Goal: Task Accomplishment & Management: Manage account settings

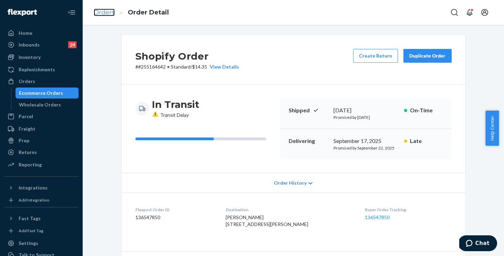
click at [105, 13] on link "Orders" at bounding box center [104, 13] width 21 height 8
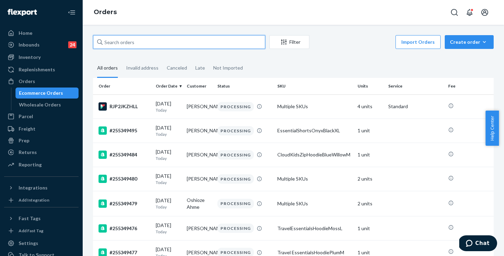
click at [168, 40] on input "text" at bounding box center [179, 42] width 172 height 14
paste input "255137874"
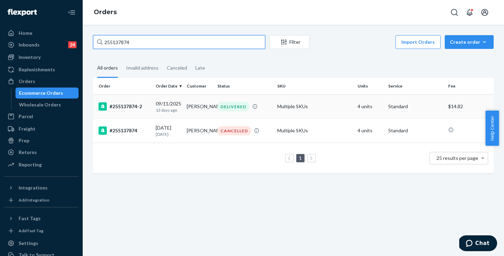
type input "255137874"
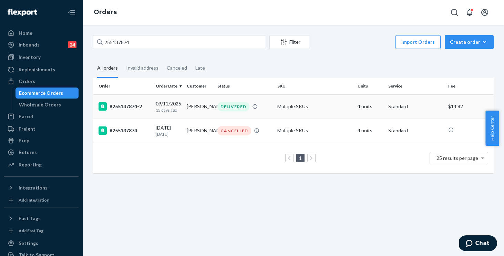
click at [332, 111] on td "Multiple SKUs" at bounding box center [315, 106] width 80 height 24
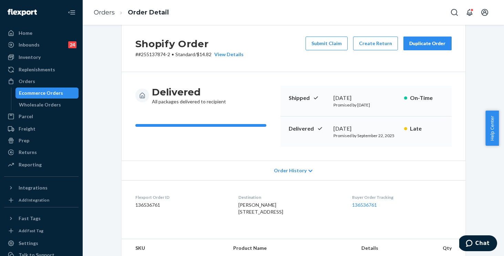
scroll to position [14, 0]
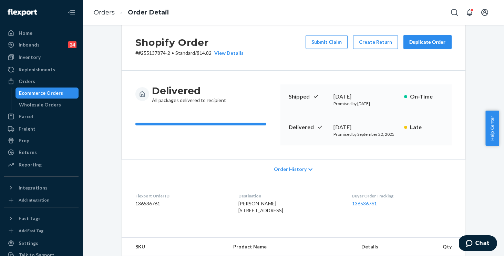
click at [288, 172] on span "Order History" at bounding box center [290, 169] width 33 height 7
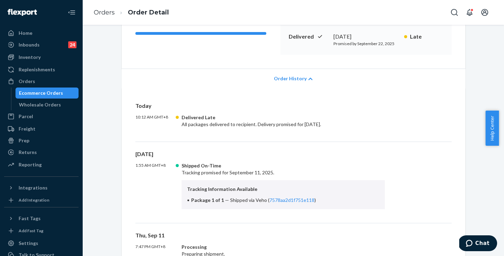
scroll to position [164, 0]
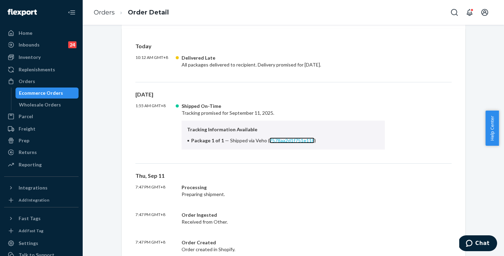
click at [287, 141] on link "7578aa2d1f751e118" at bounding box center [291, 140] width 45 height 6
click at [99, 12] on link "Orders" at bounding box center [104, 13] width 21 height 8
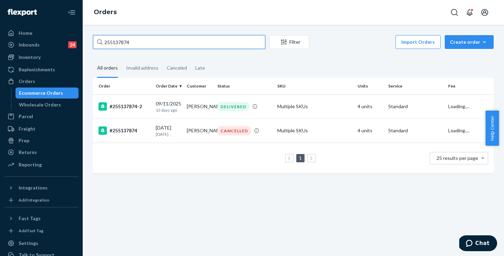
click at [191, 45] on input "255137874" at bounding box center [179, 42] width 172 height 14
drag, startPoint x: 122, startPoint y: 33, endPoint x: 112, endPoint y: 31, distance: 10.5
click at [112, 31] on div "255137874 Filter Import Orders Create order Ecommerce order Removal order All o…" at bounding box center [293, 140] width 421 height 231
paste input "4857902"
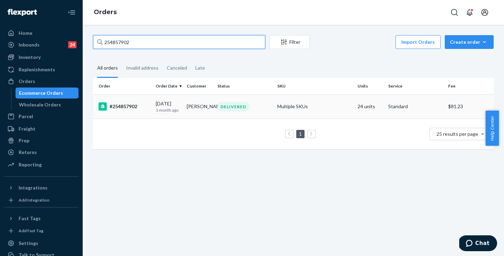
type input "254857902"
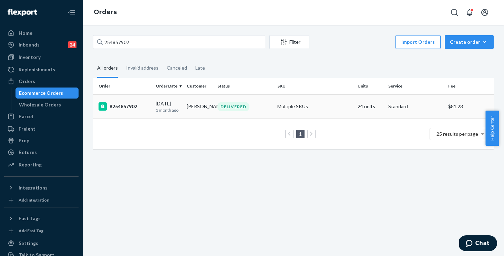
click at [263, 110] on div "DELIVERED" at bounding box center [244, 106] width 57 height 9
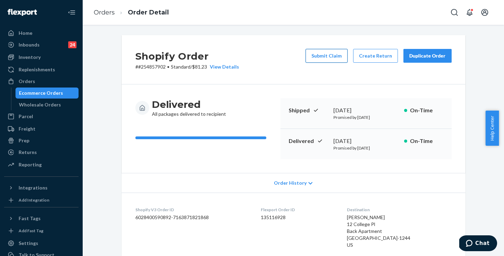
click at [330, 54] on button "Submit Claim" at bounding box center [327, 56] width 42 height 14
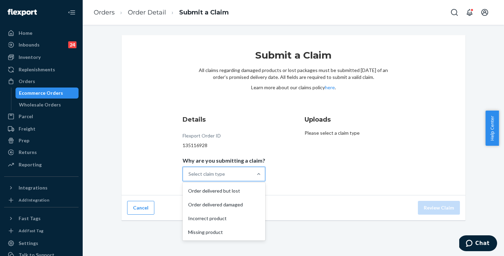
click at [214, 172] on div "Select claim type" at bounding box center [206, 174] width 37 height 7
click at [189, 172] on input "Why are you submitting a claim? option Order delivered but lost focused, 1 of 4…" at bounding box center [188, 174] width 1 height 7
click at [201, 231] on div "Missing product" at bounding box center [224, 232] width 80 height 14
click at [189, 177] on input "Why are you submitting a claim? option Missing product focused, 0 of 4. 4 resul…" at bounding box center [188, 174] width 1 height 7
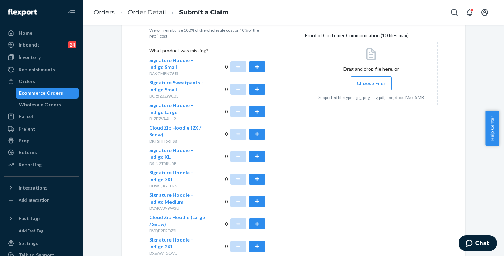
scroll to position [216, 0]
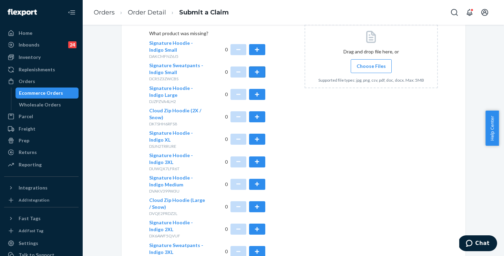
click at [259, 69] on button "button" at bounding box center [257, 71] width 16 height 11
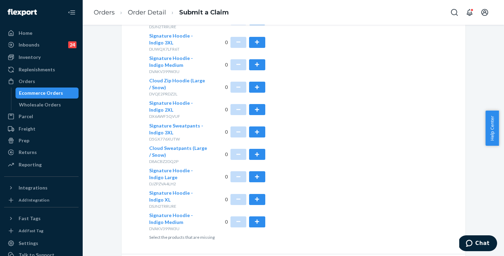
scroll to position [338, 0]
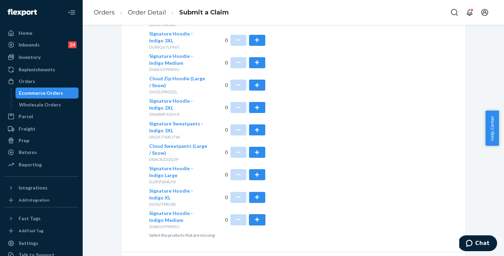
click at [255, 218] on button "button" at bounding box center [257, 219] width 16 height 11
click at [233, 221] on button "button" at bounding box center [238, 219] width 16 height 11
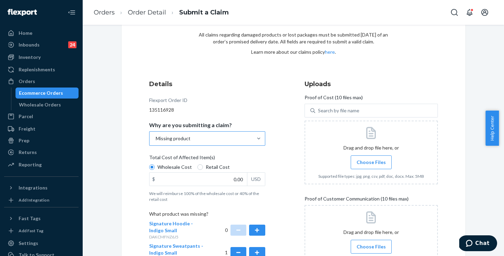
scroll to position [0, 0]
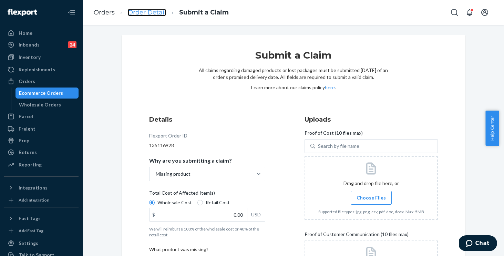
click at [144, 9] on link "Order Detail" at bounding box center [147, 13] width 38 height 8
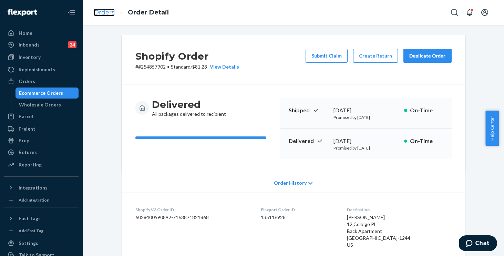
click at [104, 14] on link "Orders" at bounding box center [104, 13] width 21 height 8
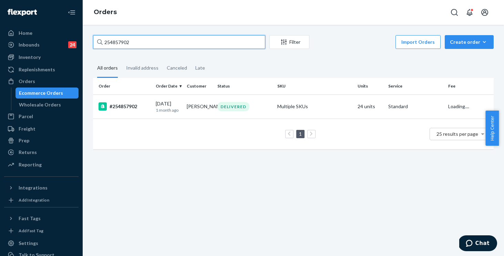
click at [155, 45] on input "254857902" at bounding box center [179, 42] width 172 height 14
click at [98, 28] on div "254857902 Filter Import Orders Create order Ecommerce order Removal order All o…" at bounding box center [293, 140] width 421 height 231
paste input "5146105"
type input "255146105"
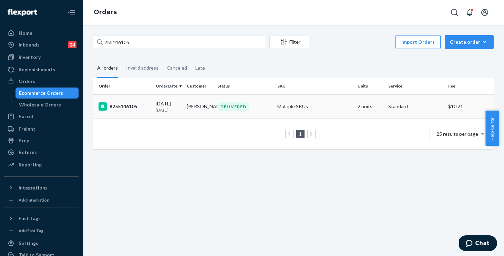
click at [146, 109] on div "#255146105" at bounding box center [125, 106] width 52 height 8
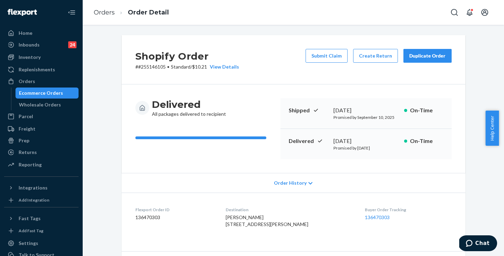
click at [294, 181] on span "Order History" at bounding box center [290, 182] width 33 height 7
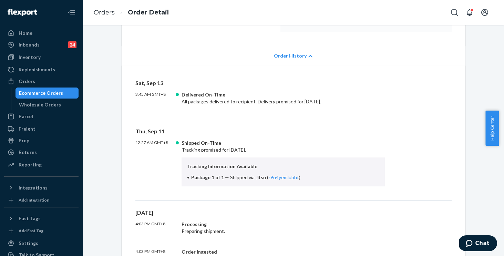
scroll to position [171, 0]
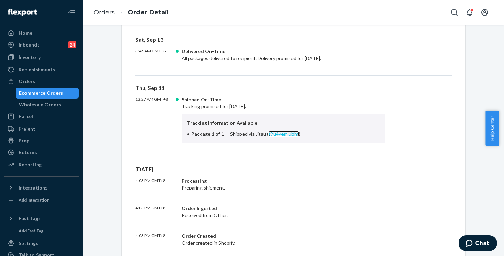
click at [270, 132] on link "z9u4yemlubht" at bounding box center [283, 134] width 31 height 6
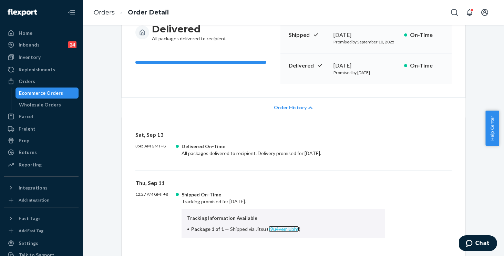
scroll to position [0, 0]
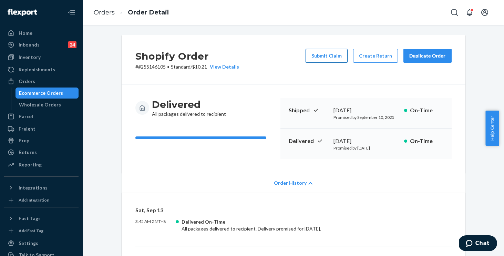
click at [321, 56] on button "Submit Claim" at bounding box center [327, 56] width 42 height 14
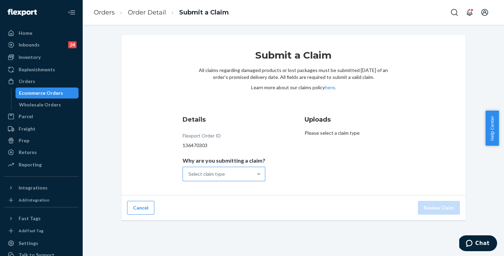
click at [239, 168] on div "Select claim type" at bounding box center [218, 174] width 70 height 14
click at [189, 171] on input "Why are you submitting a claim? Select claim type" at bounding box center [188, 174] width 1 height 7
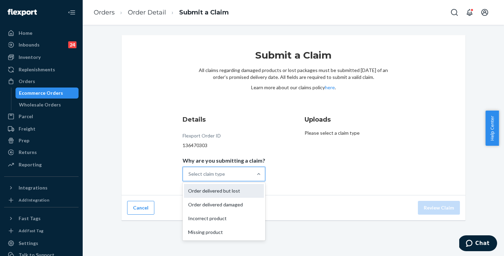
click at [223, 187] on div "Order delivered but lost" at bounding box center [224, 191] width 80 height 14
click at [189, 177] on input "Why are you submitting a claim? option Order delivered but lost focused, 1 of 4…" at bounding box center [188, 174] width 1 height 7
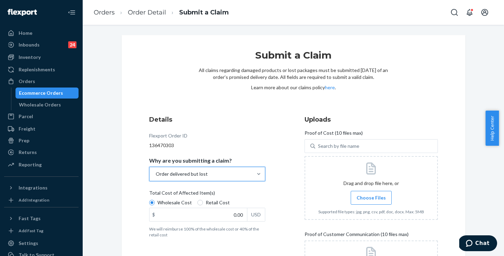
click at [359, 196] on span "Choose Files" at bounding box center [371, 197] width 29 height 7
click at [371, 196] on input "Choose Files" at bounding box center [371, 198] width 0 height 8
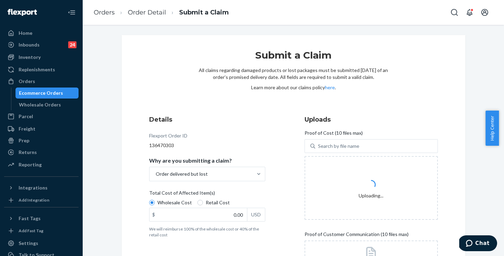
click at [294, 175] on div "Details Flexport Order ID 136470303 Why are you submitting a claim? Order deliv…" at bounding box center [293, 212] width 289 height 195
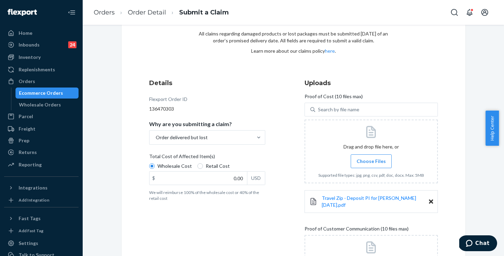
scroll to position [36, 0]
click at [276, 95] on div "Details Flexport Order ID 136470303 Why are you submitting a claim? Order deliv…" at bounding box center [215, 192] width 133 height 234
click at [207, 176] on input "0.00" at bounding box center [199, 178] width 98 height 13
type input "92.00"
click at [371, 165] on input "Choose Files" at bounding box center [371, 162] width 0 height 8
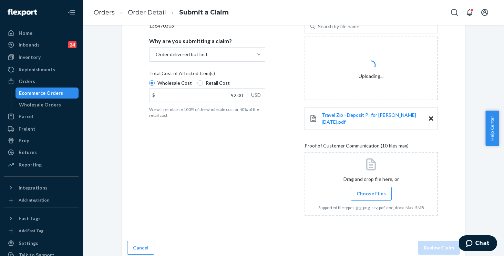
scroll to position [120, 0]
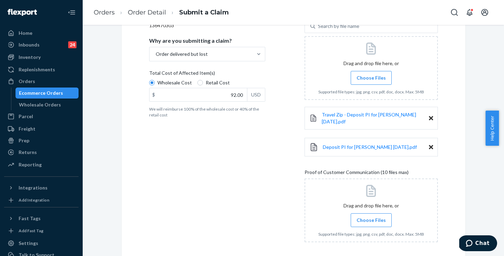
click at [372, 213] on label "Choose Files" at bounding box center [371, 220] width 41 height 14
click at [371, 216] on input "Choose Files" at bounding box center [371, 220] width 0 height 8
click at [362, 217] on span "Choose Files" at bounding box center [371, 220] width 29 height 7
click at [371, 216] on input "Choose Files" at bounding box center [371, 220] width 0 height 8
click at [375, 217] on span "Choose Files" at bounding box center [371, 220] width 29 height 7
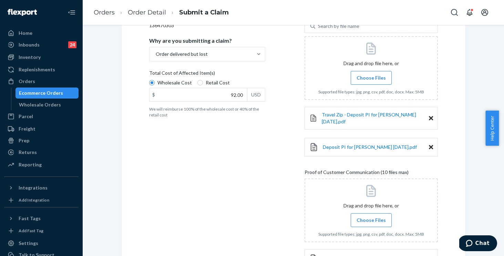
click at [371, 217] on input "Choose Files" at bounding box center [371, 220] width 0 height 8
click at [368, 220] on label "Choose Files" at bounding box center [371, 220] width 41 height 14
click at [371, 220] on input "Choose Files" at bounding box center [371, 220] width 0 height 8
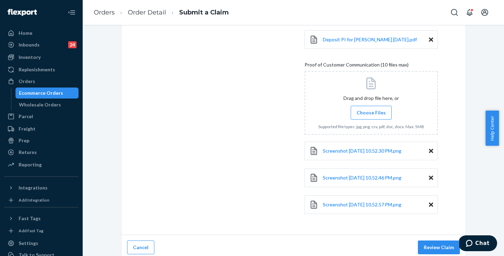
scroll to position [211, 0]
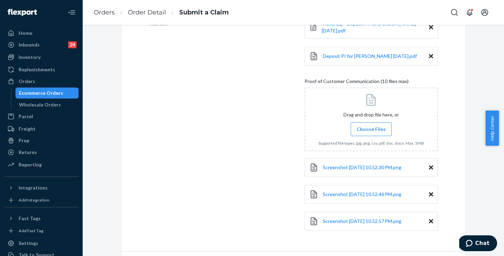
click at [367, 126] on span "Choose Files" at bounding box center [371, 129] width 29 height 7
click at [371, 125] on input "Choose Files" at bounding box center [371, 129] width 0 height 8
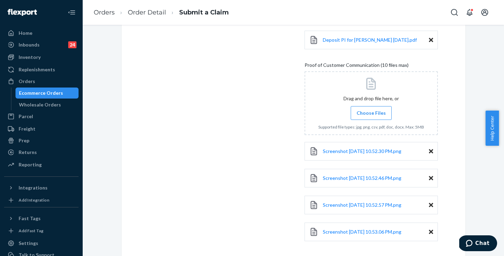
scroll to position [254, 0]
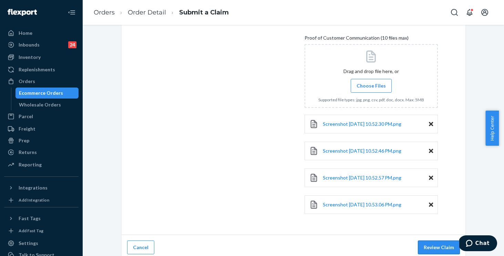
click at [432, 243] on button "Review Claim" at bounding box center [439, 247] width 42 height 14
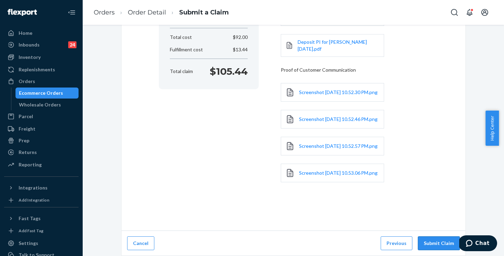
click at [432, 244] on button "Submit Claim" at bounding box center [439, 243] width 42 height 14
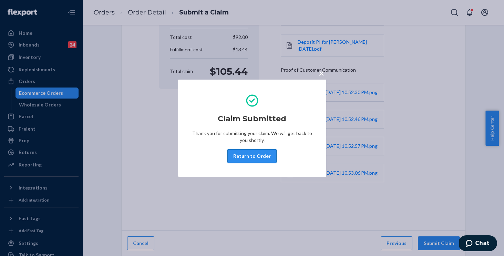
click at [237, 151] on button "Return to Order" at bounding box center [251, 156] width 49 height 14
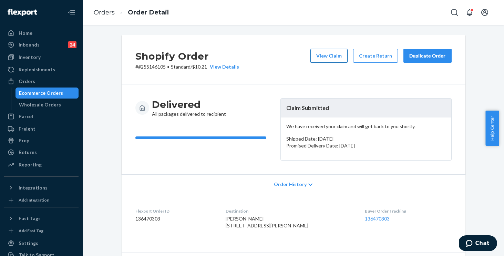
click at [315, 54] on button "View Claim" at bounding box center [328, 56] width 37 height 14
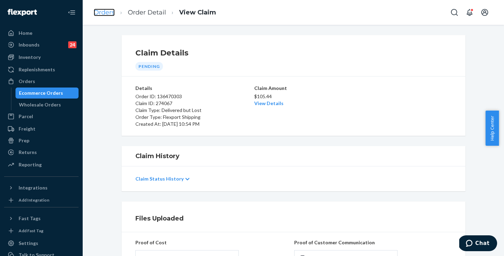
click at [106, 10] on link "Orders" at bounding box center [104, 13] width 21 height 8
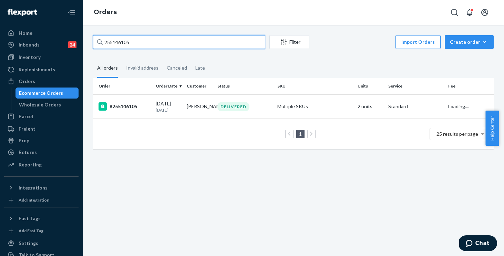
click at [162, 39] on input "255146105" at bounding box center [179, 42] width 172 height 14
drag, startPoint x: 163, startPoint y: 41, endPoint x: 103, endPoint y: 29, distance: 61.5
click at [103, 29] on div "255146105 Filter Import Orders Create order Ecommerce order Removal order All o…" at bounding box center [293, 140] width 421 height 231
paste input "98173"
type input "255198173"
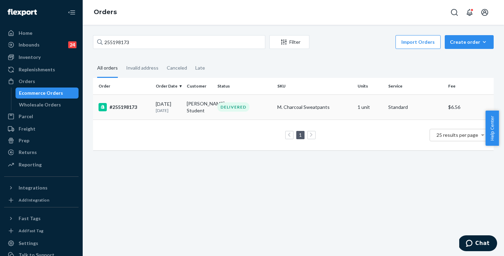
click at [263, 109] on div "DELIVERED" at bounding box center [244, 106] width 57 height 9
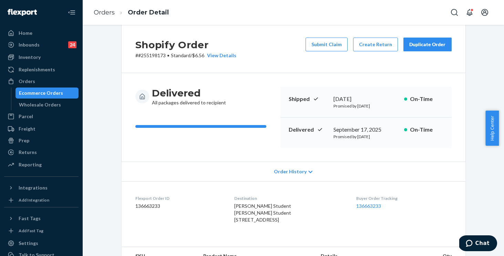
scroll to position [14, 0]
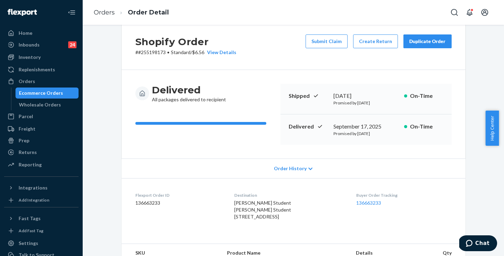
click at [291, 170] on span "Order History" at bounding box center [290, 168] width 33 height 7
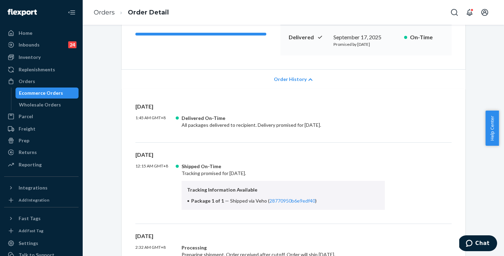
scroll to position [104, 0]
click at [280, 200] on link "28770950b6e9edf40" at bounding box center [292, 201] width 46 height 6
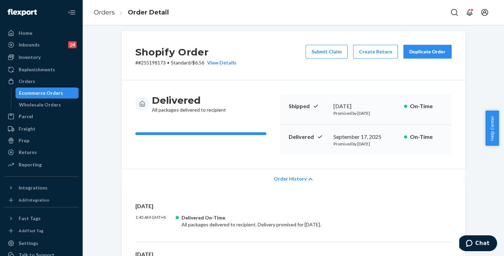
scroll to position [0, 0]
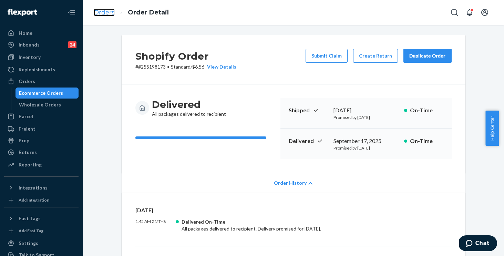
click at [97, 13] on link "Orders" at bounding box center [104, 13] width 21 height 8
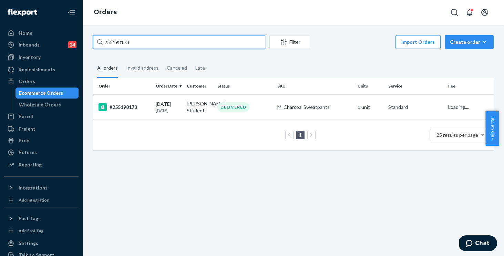
click at [161, 49] on input "255198173" at bounding box center [179, 42] width 172 height 14
drag, startPoint x: 50, startPoint y: 24, endPoint x: 38, endPoint y: 22, distance: 12.3
click at [38, 22] on div "Home Inbounds 24 Shipping Plans Problems 24 Inventory Products Replenishments O…" at bounding box center [252, 128] width 504 height 256
paste input "14527"
type input "251452773"
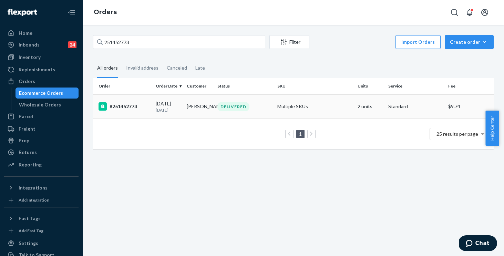
click at [265, 105] on div "DELIVERED" at bounding box center [244, 106] width 57 height 9
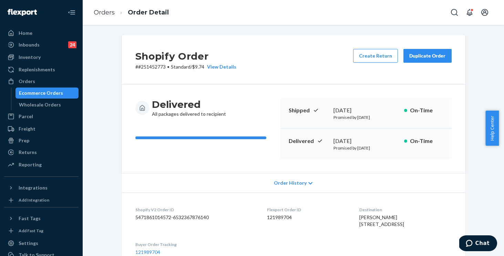
click at [423, 56] on div "Duplicate Order" at bounding box center [427, 55] width 37 height 7
click at [310, 71] on div "Shopify Order # #251452773 • Standard / $9.74 View Details Create Return Duplic…" at bounding box center [294, 59] width 344 height 49
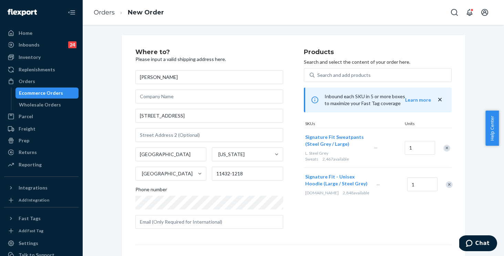
click at [446, 184] on div "Remove Item" at bounding box center [449, 184] width 7 height 7
click at [351, 208] on div "Products Search and select the content of your order here. Search and add produ…" at bounding box center [378, 141] width 148 height 185
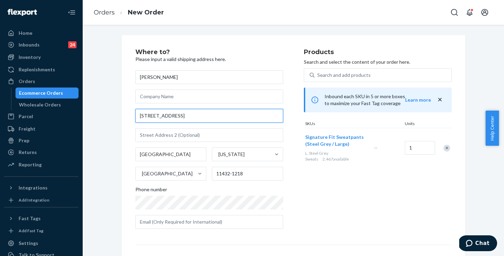
click at [143, 117] on input "8220 166th St" at bounding box center [209, 116] width 148 height 14
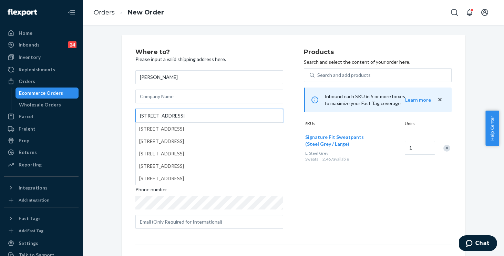
type input "82-20 166th St"
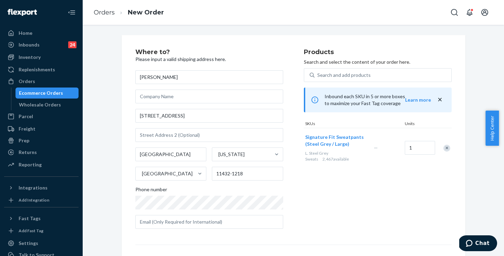
click at [117, 97] on div "Where to? Please input a valid shipping address here. kacey weng 82-20 166th St…" at bounding box center [293, 191] width 354 height 313
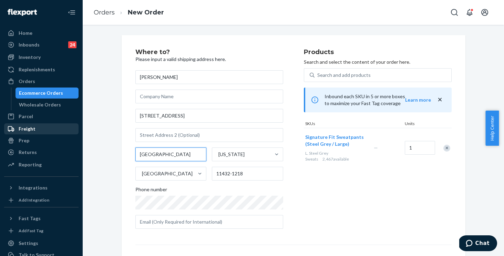
drag, startPoint x: 172, startPoint y: 156, endPoint x: 70, endPoint y: 134, distance: 104.7
click at [70, 134] on div "Home Inbounds 24 Shipping Plans Problems 24 Inventory Products Replenishments O…" at bounding box center [252, 128] width 504 height 256
type input "M"
type input "New York"
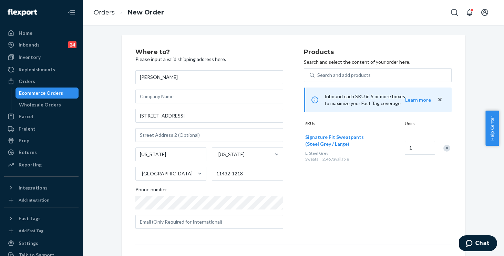
drag, startPoint x: 334, startPoint y: 189, endPoint x: 338, endPoint y: 187, distance: 3.9
click at [335, 189] on div "Products Search and select the content of your order here. Search and add produ…" at bounding box center [378, 141] width 148 height 185
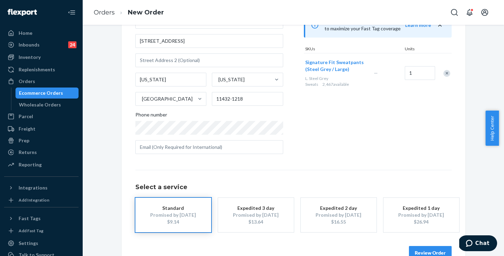
scroll to position [92, 0]
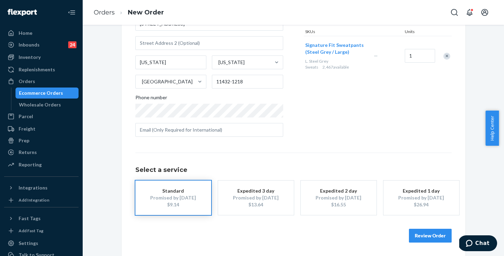
click at [426, 231] on button "Review Order" at bounding box center [430, 236] width 43 height 14
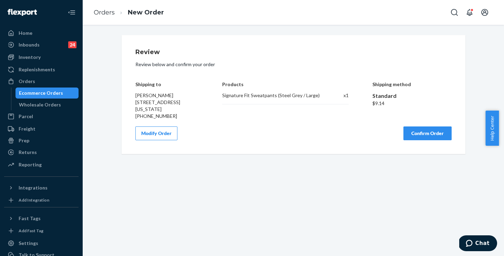
scroll to position [0, 0]
click at [271, 126] on div "Review Review below and confirm your order Shipping to kacey weng 82-20 166th S…" at bounding box center [293, 94] width 316 height 91
click at [433, 131] on button "Confirm Order" at bounding box center [427, 133] width 48 height 14
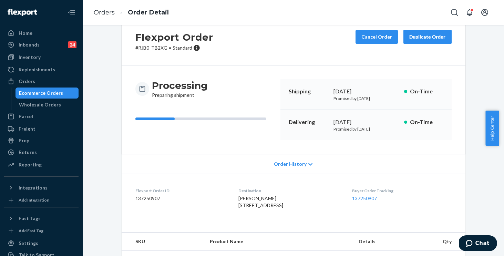
scroll to position [54, 0]
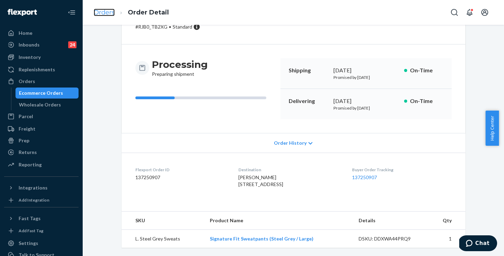
click at [96, 13] on link "Orders" at bounding box center [104, 13] width 21 height 8
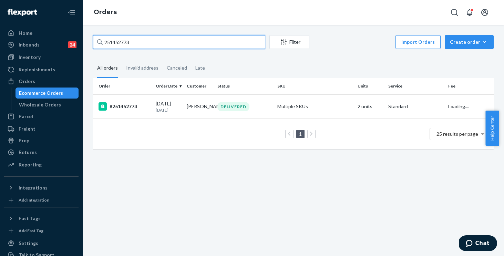
click at [146, 41] on input "251452773" at bounding box center [179, 42] width 172 height 14
drag, startPoint x: 141, startPoint y: 41, endPoint x: 63, endPoint y: 30, distance: 79.4
click at [63, 30] on div "Home Inbounds 24 Shipping Plans Problems 24 Inventory Products Replenishments O…" at bounding box center [252, 128] width 504 height 256
paste input "4814197"
type input "254814197"
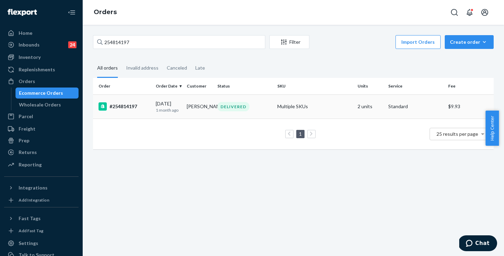
click at [141, 110] on div "#254814197" at bounding box center [125, 106] width 52 height 8
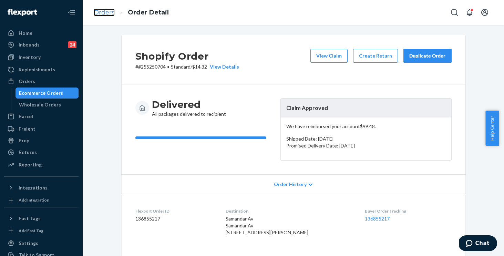
click at [104, 12] on link "Orders" at bounding box center [104, 13] width 21 height 8
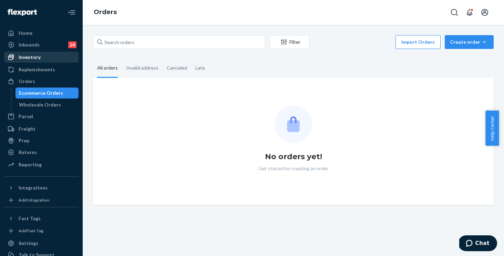
click at [32, 57] on div "Inventory" at bounding box center [30, 57] width 22 height 7
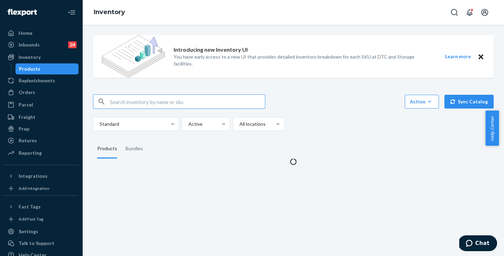
click at [156, 101] on input "text" at bounding box center [187, 102] width 155 height 14
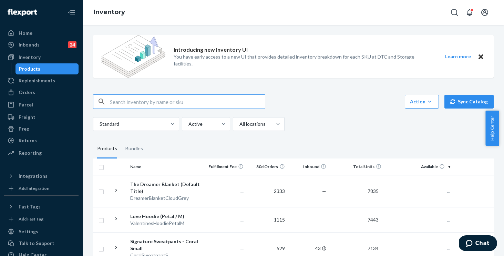
click at [156, 101] on input "text" at bounding box center [187, 102] width 155 height 14
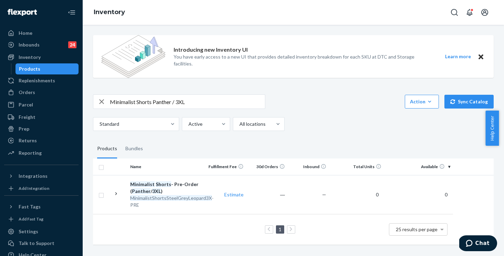
click at [197, 99] on input "Minimalist Shorts Panther / 3XL" at bounding box center [187, 102] width 155 height 14
drag, startPoint x: 158, startPoint y: 99, endPoint x: 52, endPoint y: 83, distance: 107.6
click at [52, 83] on div "Home Inbounds 24 Shipping Plans Problems 24 Inventory Products Replenishments O…" at bounding box center [252, 128] width 504 height 256
paste input "ShortsSteelGreyLeopard3X"
click at [135, 102] on input "MinimalistShortsSteelGreyLeopard3X" at bounding box center [187, 102] width 155 height 14
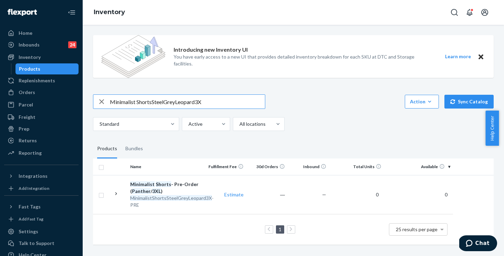
click at [152, 102] on input "Minimalist ShortsSteelGreyLeopard3X" at bounding box center [187, 102] width 155 height 14
click at [166, 101] on input "Minimalist Shorts SteelGreyLeopard3X" at bounding box center [187, 102] width 155 height 14
click at [178, 103] on input "Minimalist Shorts Steel GreyLeopard3X" at bounding box center [187, 102] width 155 height 14
click at [199, 101] on input "Minimalist Shorts Steel Grey Leopard3X" at bounding box center [187, 102] width 155 height 14
type input "Minimalist Shorts Steel Grey Leopard 3X"
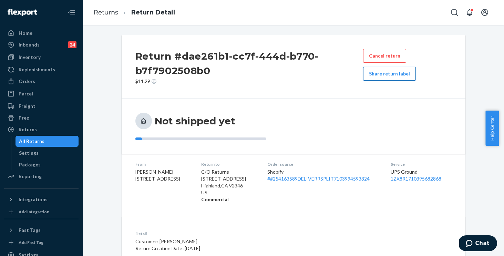
click at [388, 72] on button "Share return label" at bounding box center [389, 74] width 53 height 14
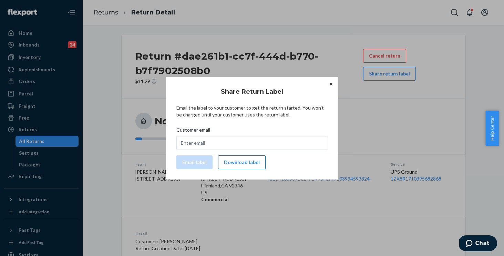
click at [230, 160] on button "Download label" at bounding box center [242, 162] width 48 height 14
